Goal: Check status: Check status

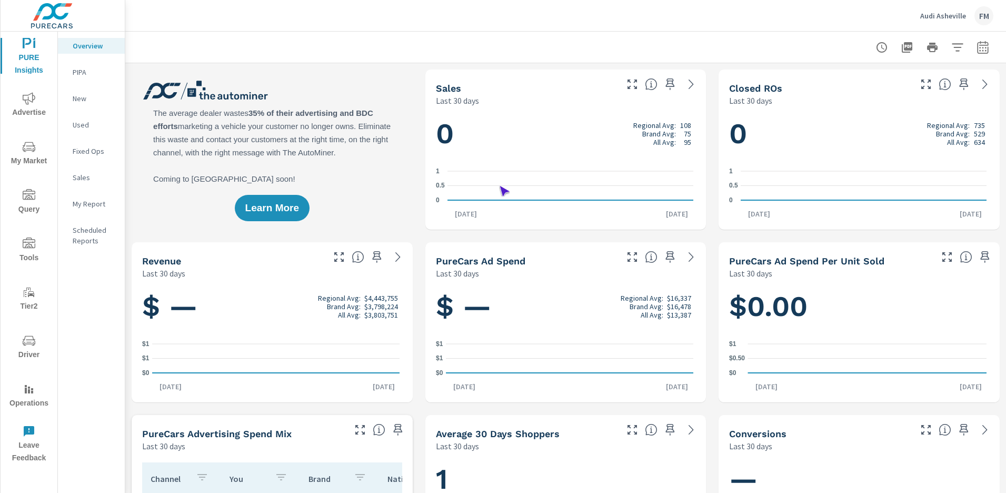
scroll to position [1, 0]
click at [29, 396] on span "Operations" at bounding box center [29, 396] width 51 height 27
